Goal: Task Accomplishment & Management: Use online tool/utility

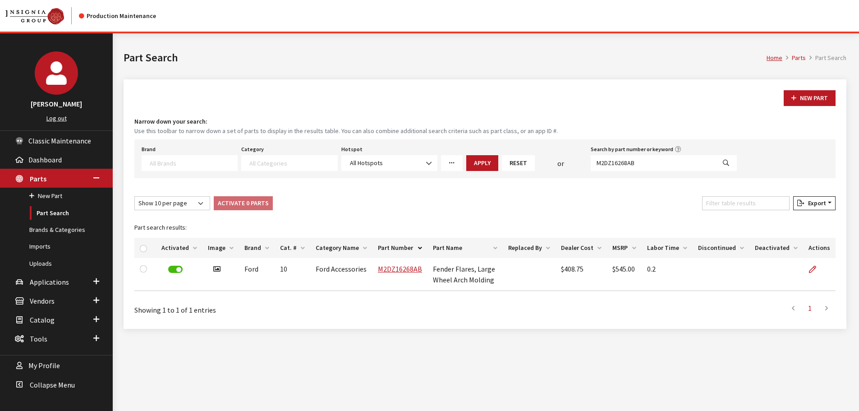
select select
click at [666, 166] on input "M2DZ16268AB" at bounding box center [652, 163] width 125 height 16
paste input "VMR3Z63279D36AE"
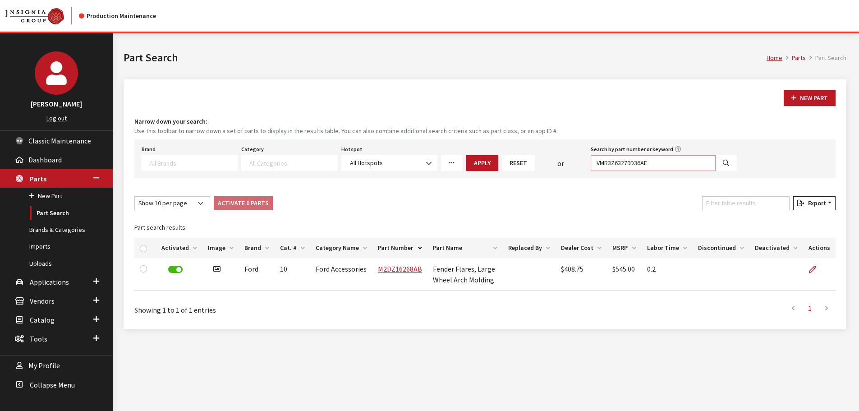
type input "VMR3Z63279D36AE"
select select
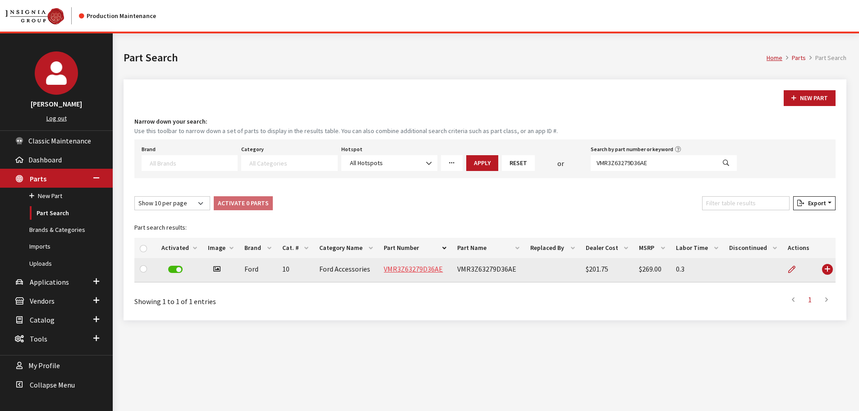
click at [401, 269] on link "VMR3Z63279D36AE" at bounding box center [413, 268] width 59 height 9
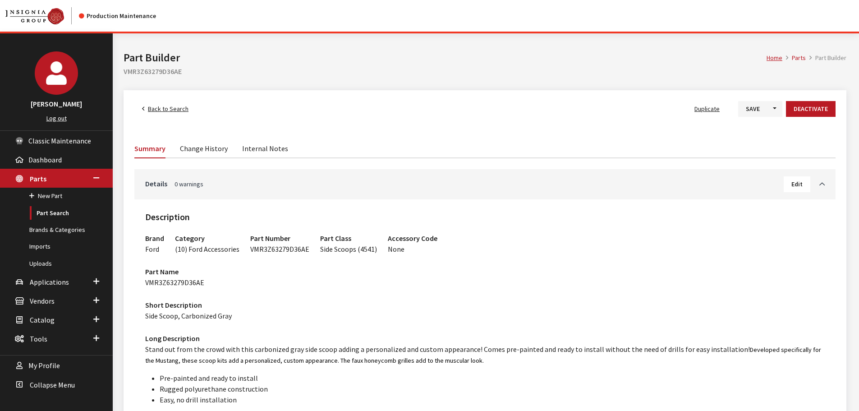
click at [791, 183] on span "Edit" at bounding box center [796, 184] width 11 height 8
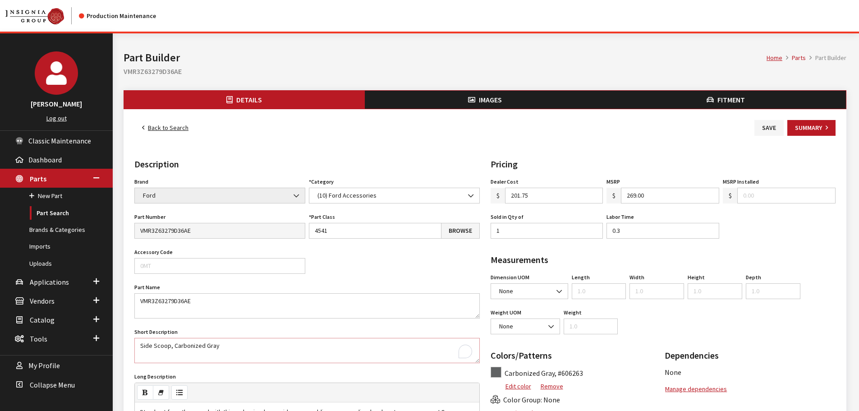
drag, startPoint x: 137, startPoint y: 345, endPoint x: 287, endPoint y: 355, distance: 150.0
click at [286, 355] on textarea "Side Scoop, Carbonized Gray" at bounding box center [306, 350] width 345 height 25
click at [226, 309] on textarea "VMR3Z63279D36AE" at bounding box center [306, 305] width 345 height 25
paste textarea "Side Scoop, Carbonized Gray"
click at [307, 299] on textarea "VMR3Z63279D36AE" at bounding box center [306, 305] width 345 height 25
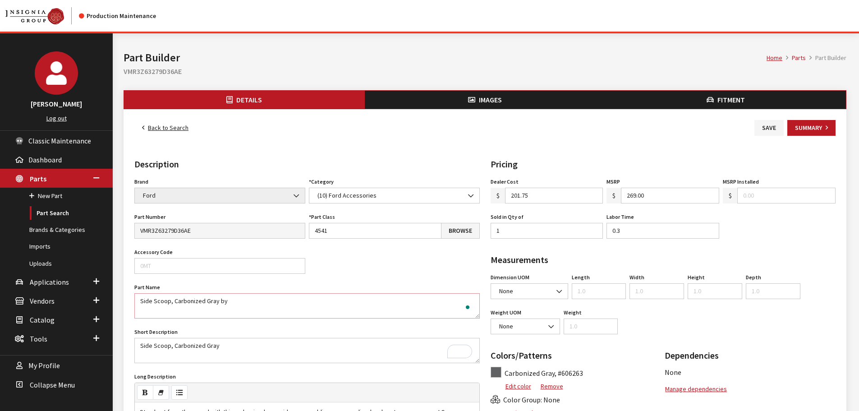
paste textarea "Air Design®"
type textarea "Side Scoop, Carbonized Gray by Air Design®"
click at [762, 125] on button "Save" at bounding box center [768, 128] width 29 height 16
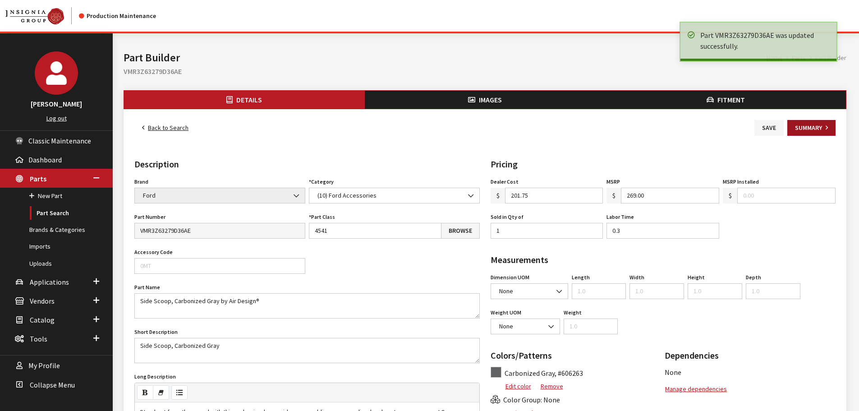
click at [803, 125] on button "Summary" at bounding box center [811, 128] width 48 height 16
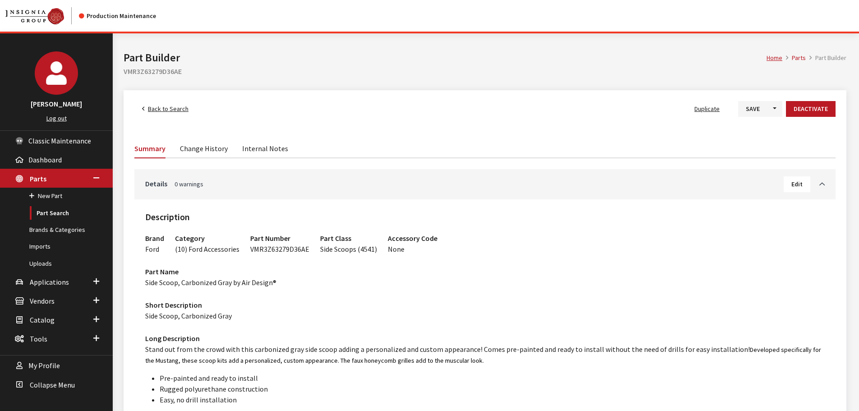
click at [187, 153] on link "Change History" at bounding box center [204, 147] width 48 height 19
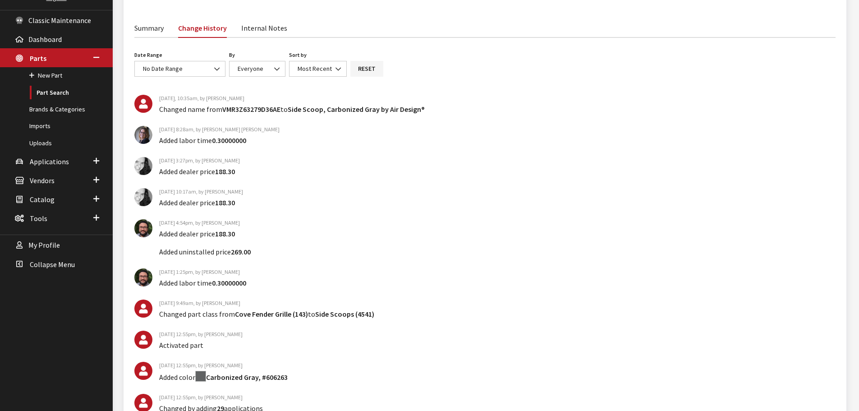
scroll to position [96, 0]
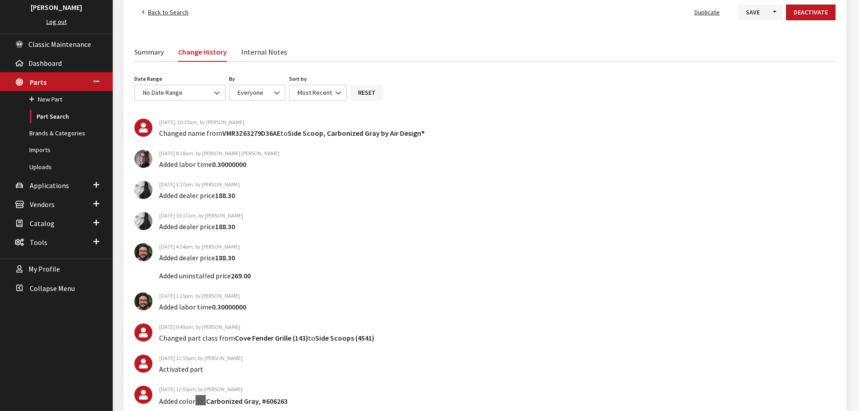
click at [161, 10] on span "Back to Search" at bounding box center [168, 12] width 41 height 8
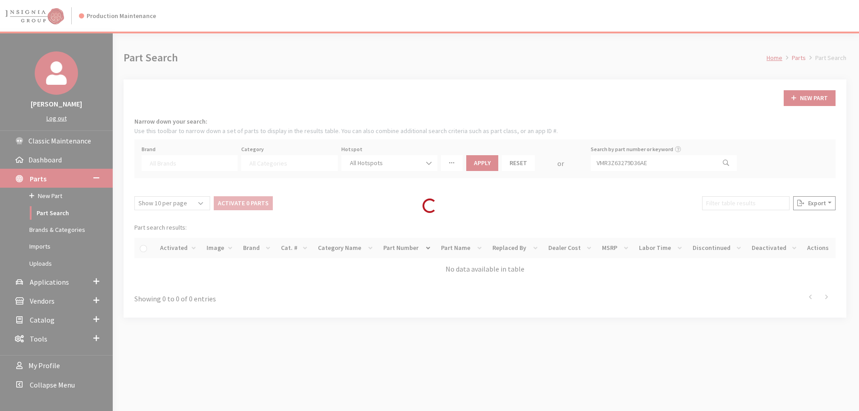
select select
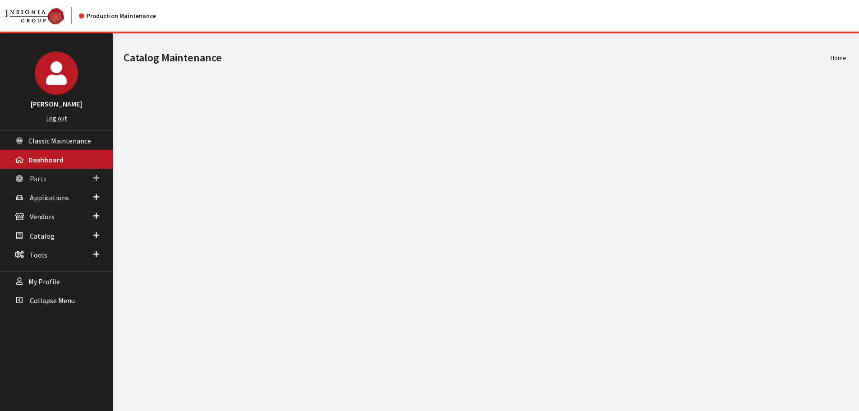
click at [32, 178] on span "Parts" at bounding box center [38, 178] width 17 height 9
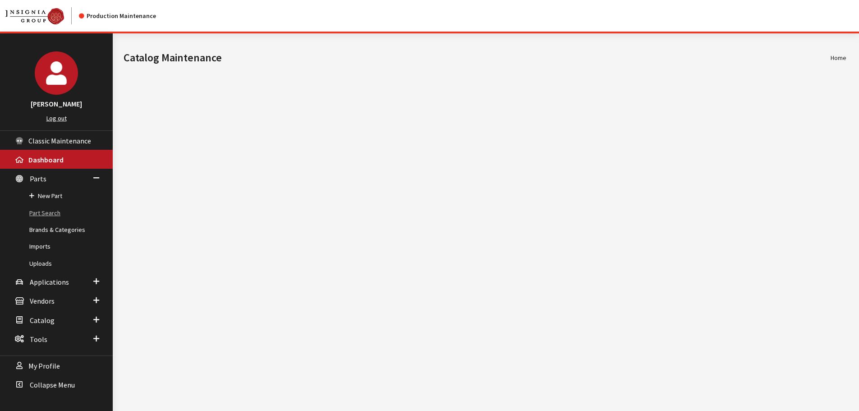
click at [40, 209] on link "Part Search" at bounding box center [56, 213] width 113 height 17
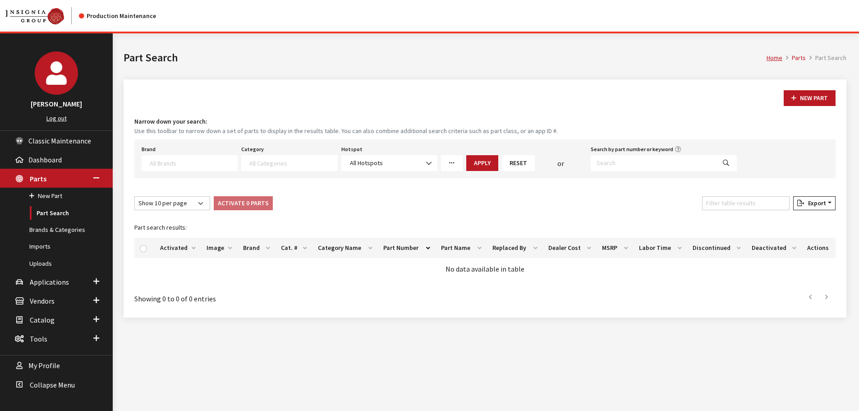
select select
drag, startPoint x: 692, startPoint y: 181, endPoint x: 684, endPoint y: 168, distance: 15.4
click at [692, 180] on div "New Part Narrow down your search: Use this toolbar to narrow down a set of part…" at bounding box center [484, 198] width 722 height 238
click at [681, 164] on input "Search by part number or keyword" at bounding box center [652, 163] width 125 height 16
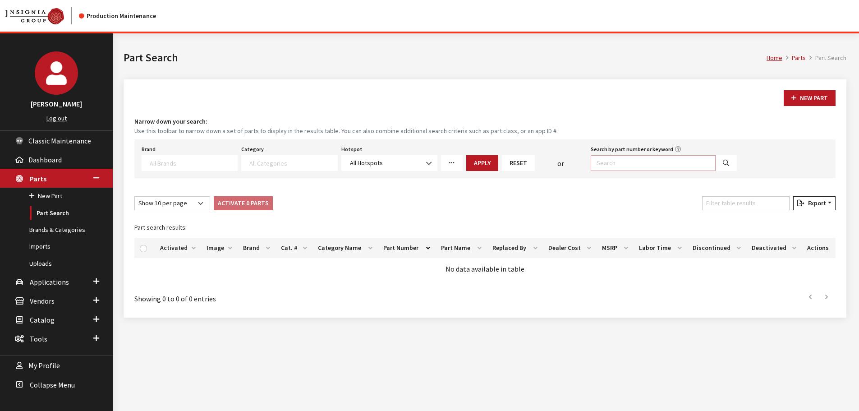
paste input "PC3Z19G490C"
type input "PC3Z19G490C"
select select
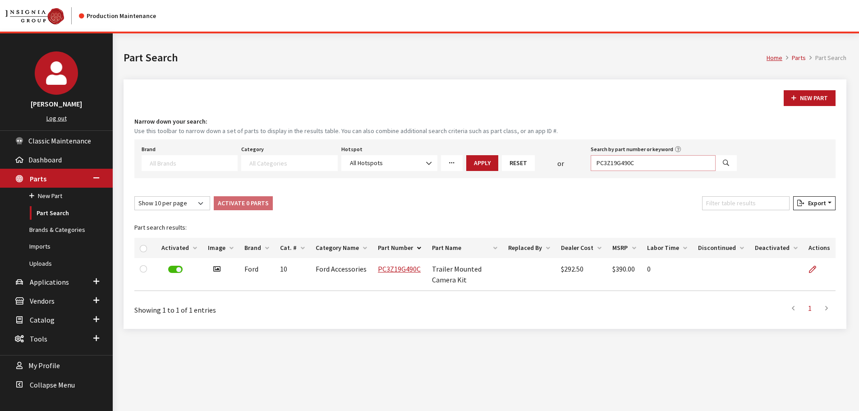
click at [653, 169] on input "PC3Z19G490C" at bounding box center [652, 163] width 125 height 16
paste input "M10300COVER"
type input "M10300COVER"
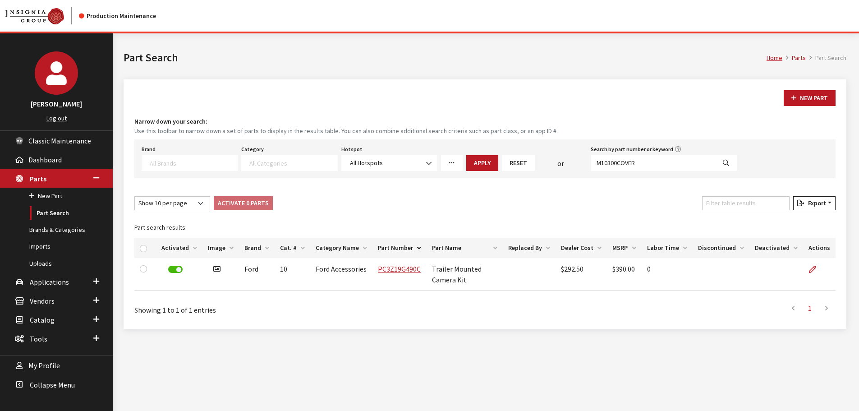
select select
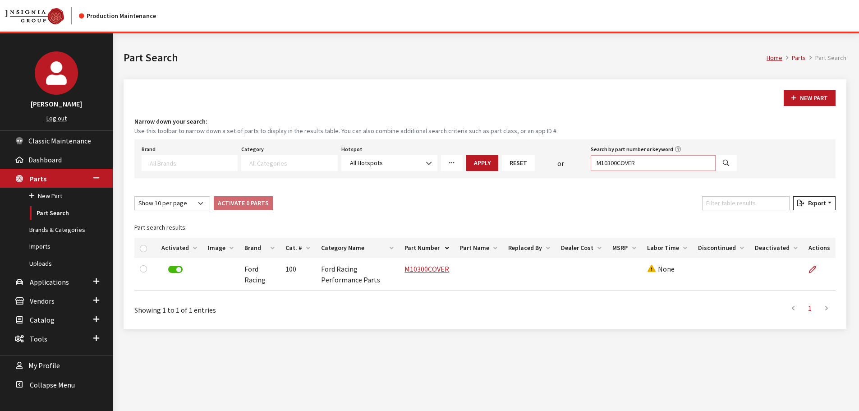
click at [640, 164] on input "M10300COVER" at bounding box center [652, 163] width 125 height 16
paste input "VLC5Z10B706B"
type input "VLC5Z10B706B"
select select
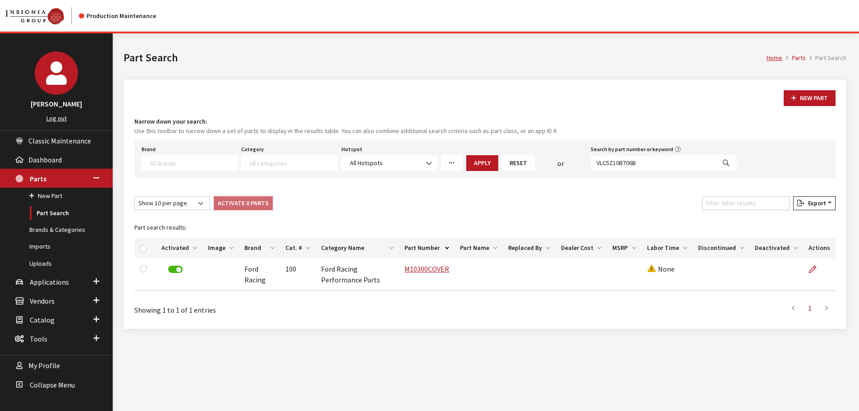
select select
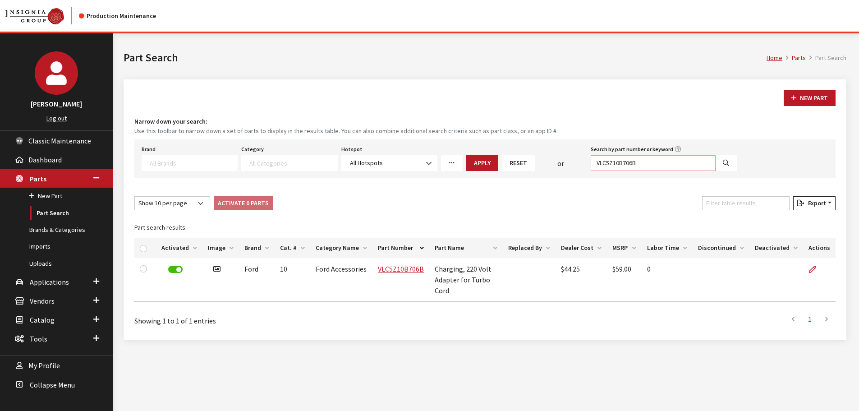
click at [651, 162] on input "VLC5Z10B706B" at bounding box center [652, 163] width 125 height 16
paste input "PC3Z19G490C"
type input "PC3Z19G490C"
select select
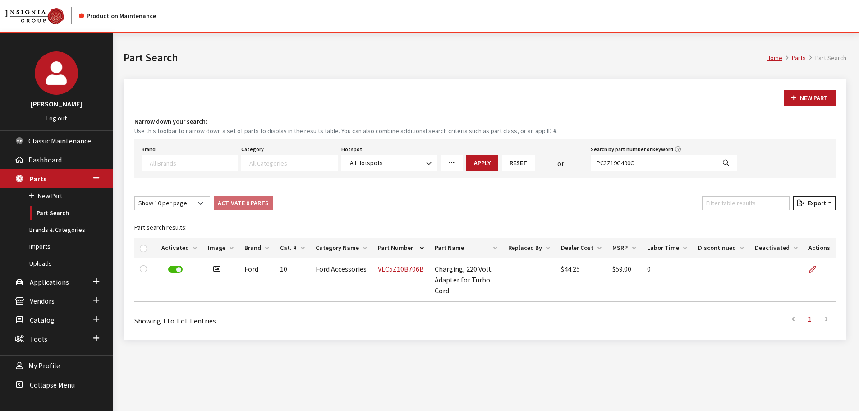
select select
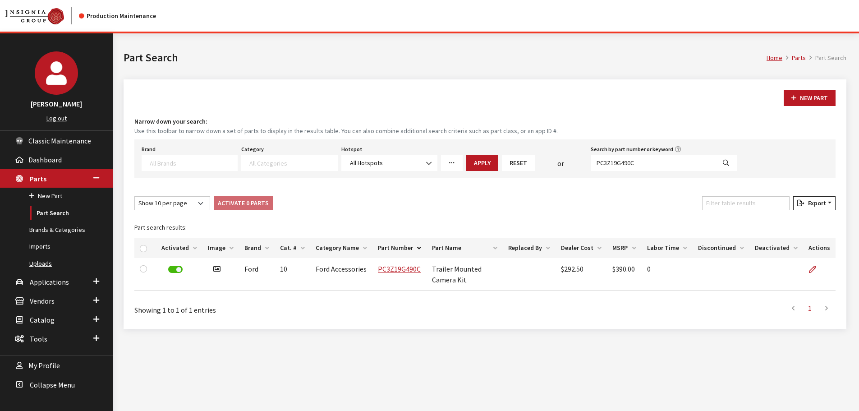
click at [46, 263] on link "Uploads" at bounding box center [56, 263] width 113 height 17
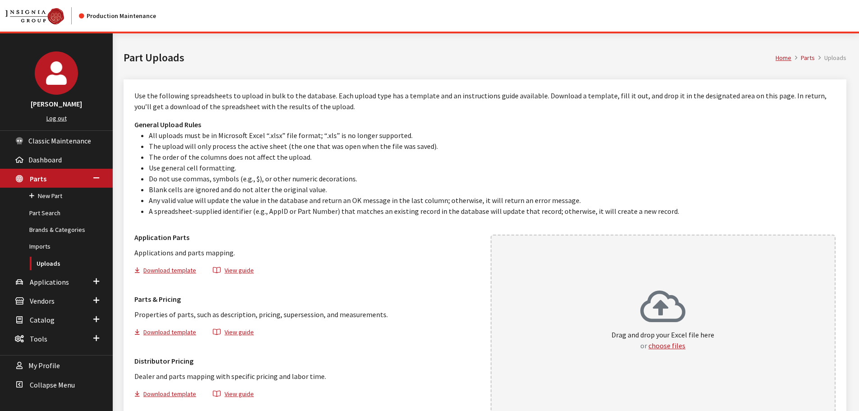
click at [614, 281] on div "Drag and drop your Excel file here or choose files" at bounding box center [662, 323] width 345 height 178
